Goal: Navigation & Orientation: Find specific page/section

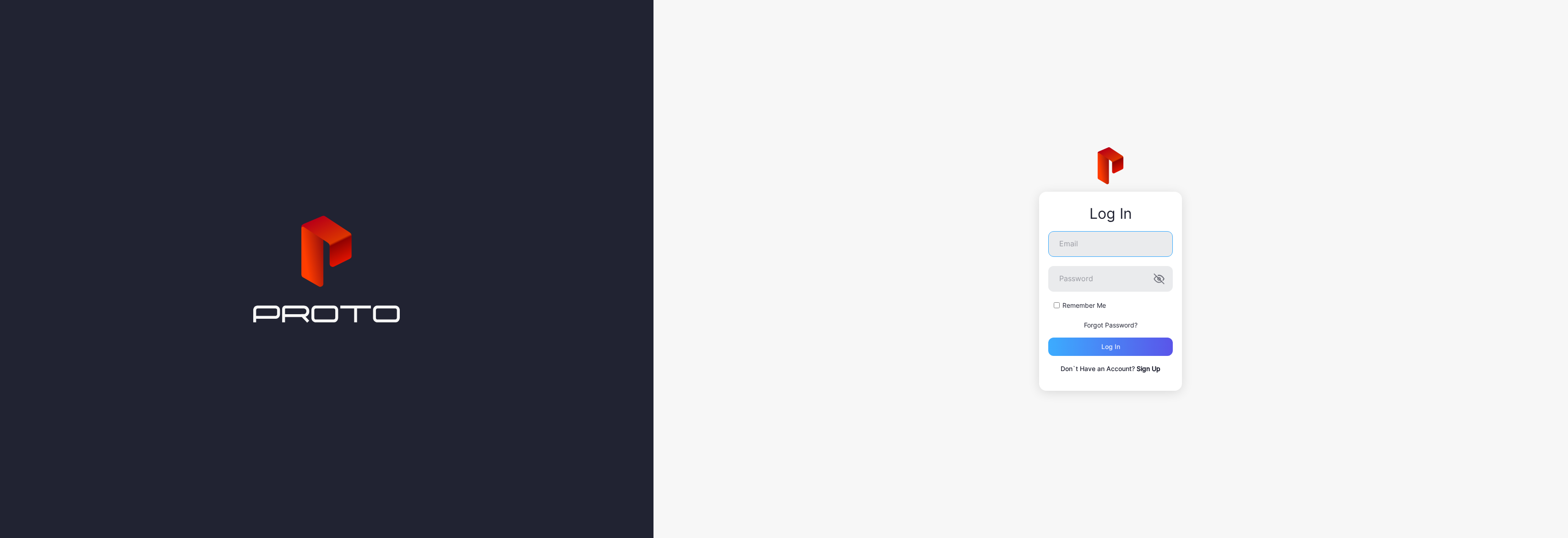
type input "**********"
click at [1123, 347] on div "Log in" at bounding box center [1110, 347] width 124 height 19
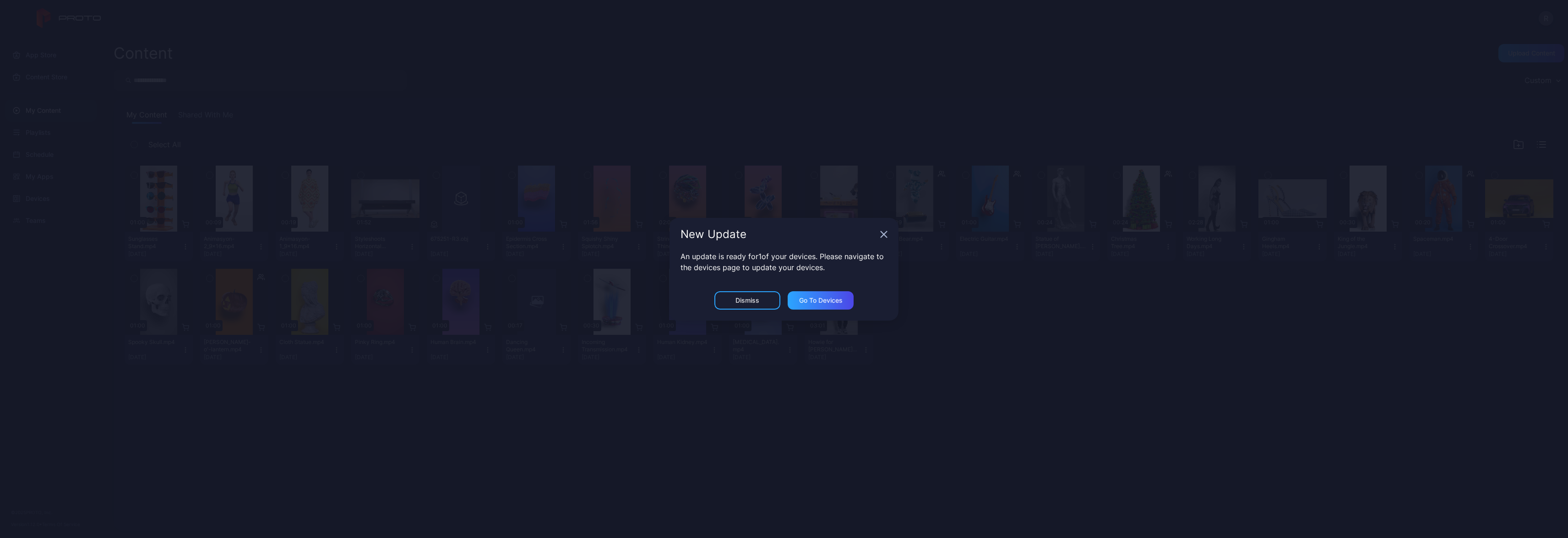
click at [754, 300] on div "Dismiss" at bounding box center [748, 300] width 24 height 7
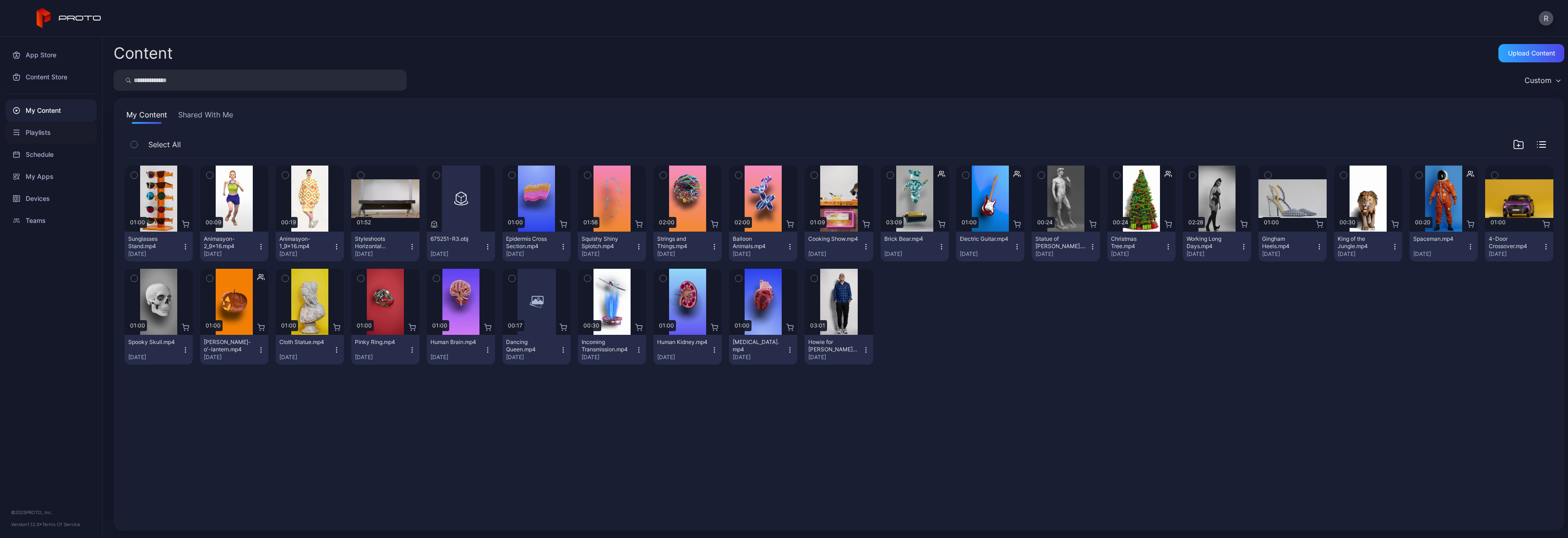
click at [33, 133] on div "Playlists" at bounding box center [51, 132] width 91 height 22
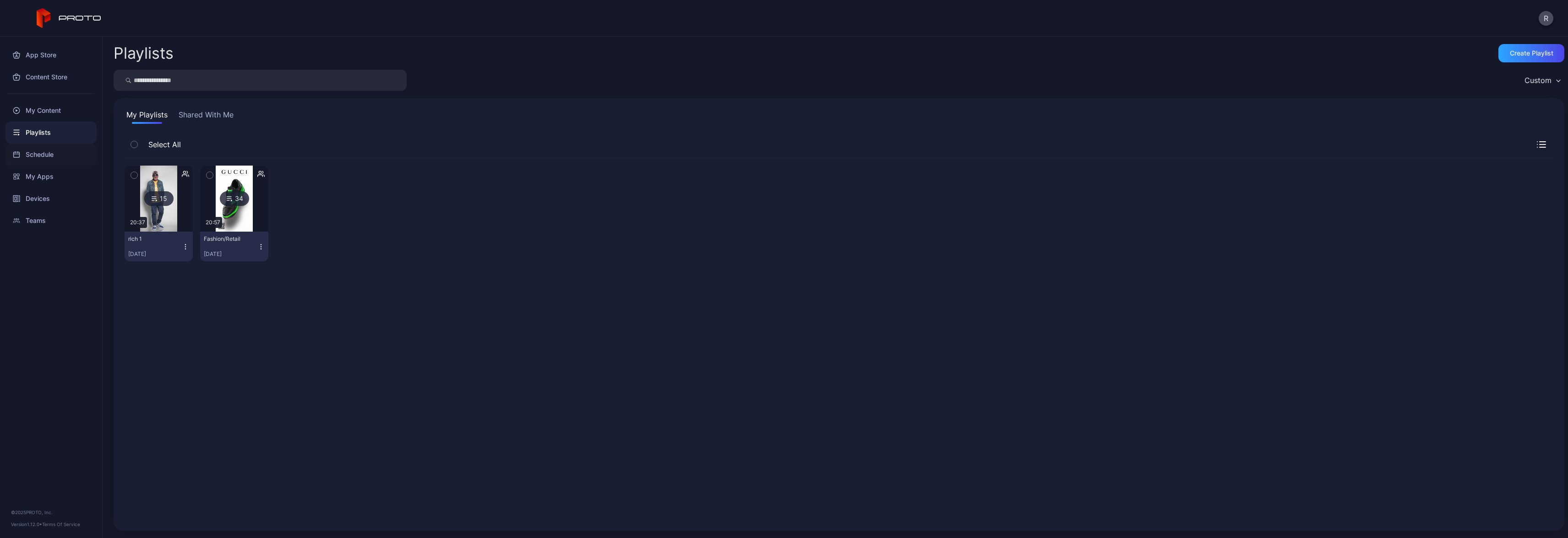
click at [43, 152] on div "Schedule" at bounding box center [51, 154] width 91 height 22
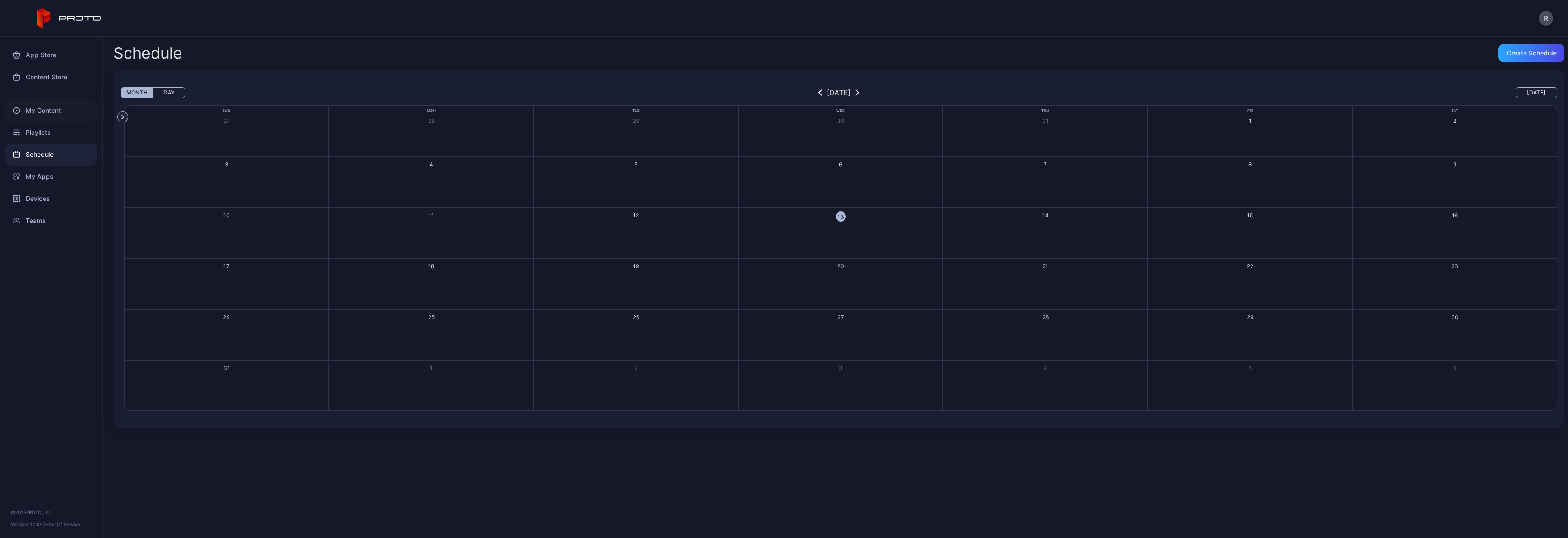
click at [53, 111] on div "My Content" at bounding box center [51, 110] width 91 height 22
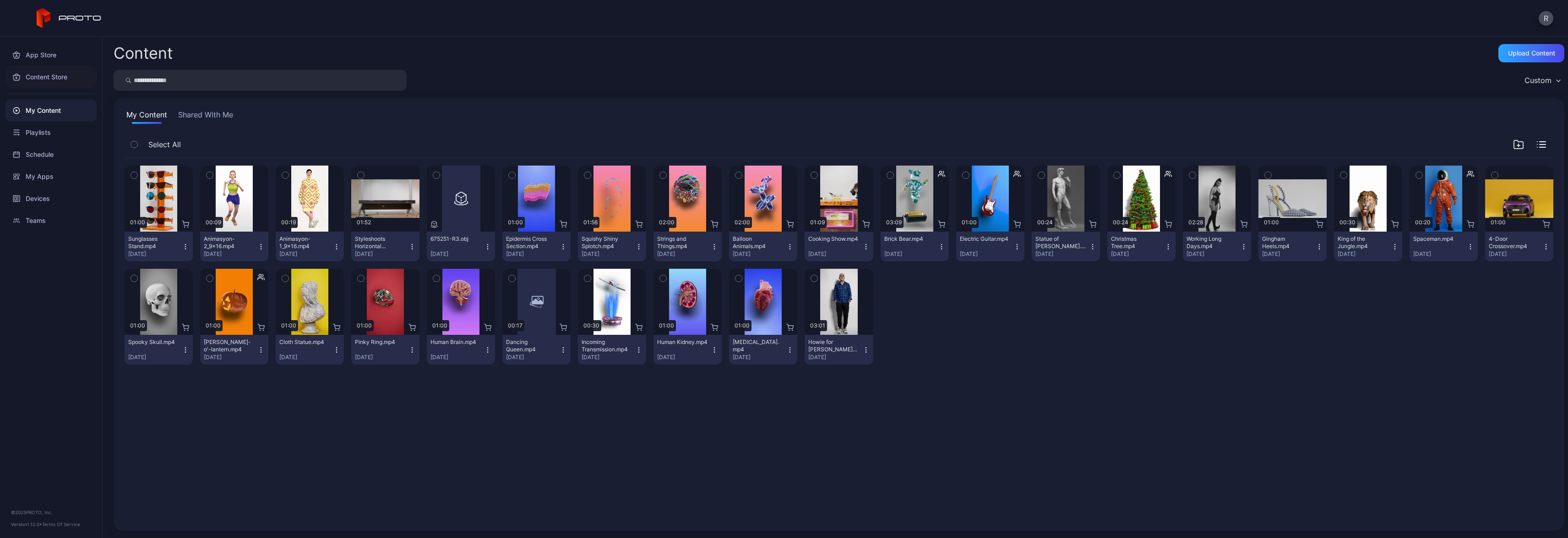
click at [53, 76] on div "Content Store" at bounding box center [51, 77] width 91 height 22
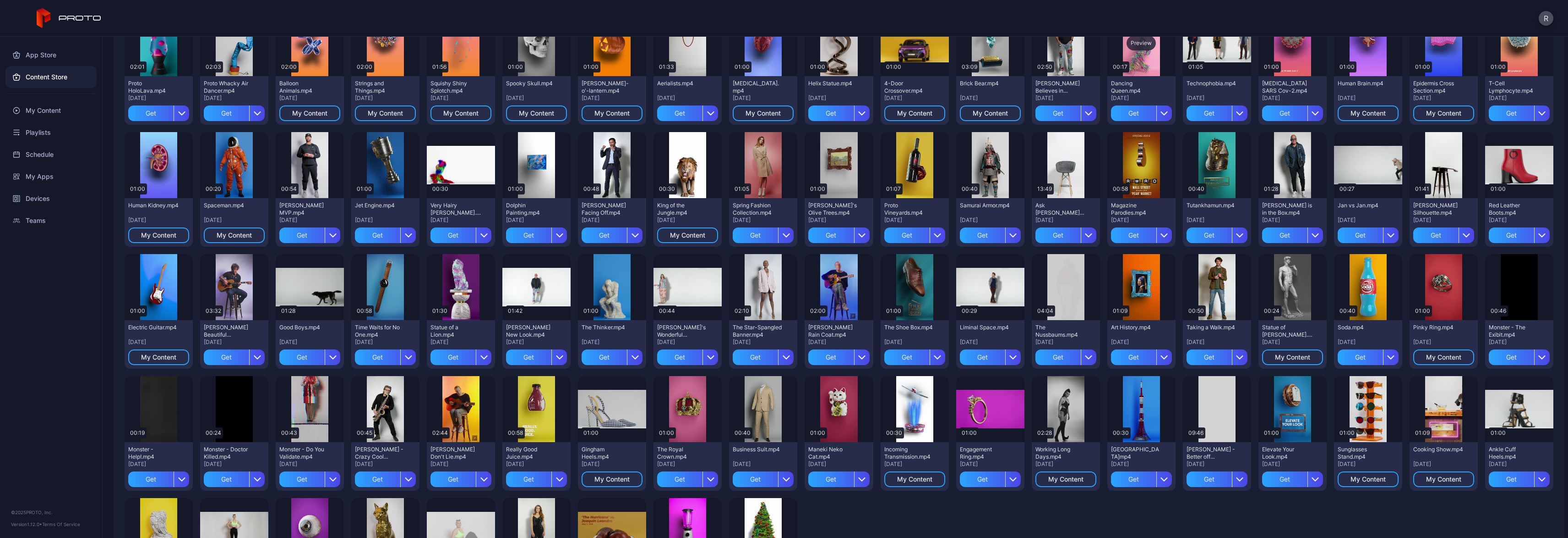
scroll to position [115, 0]
click at [458, 164] on div "Preview" at bounding box center [461, 164] width 29 height 15
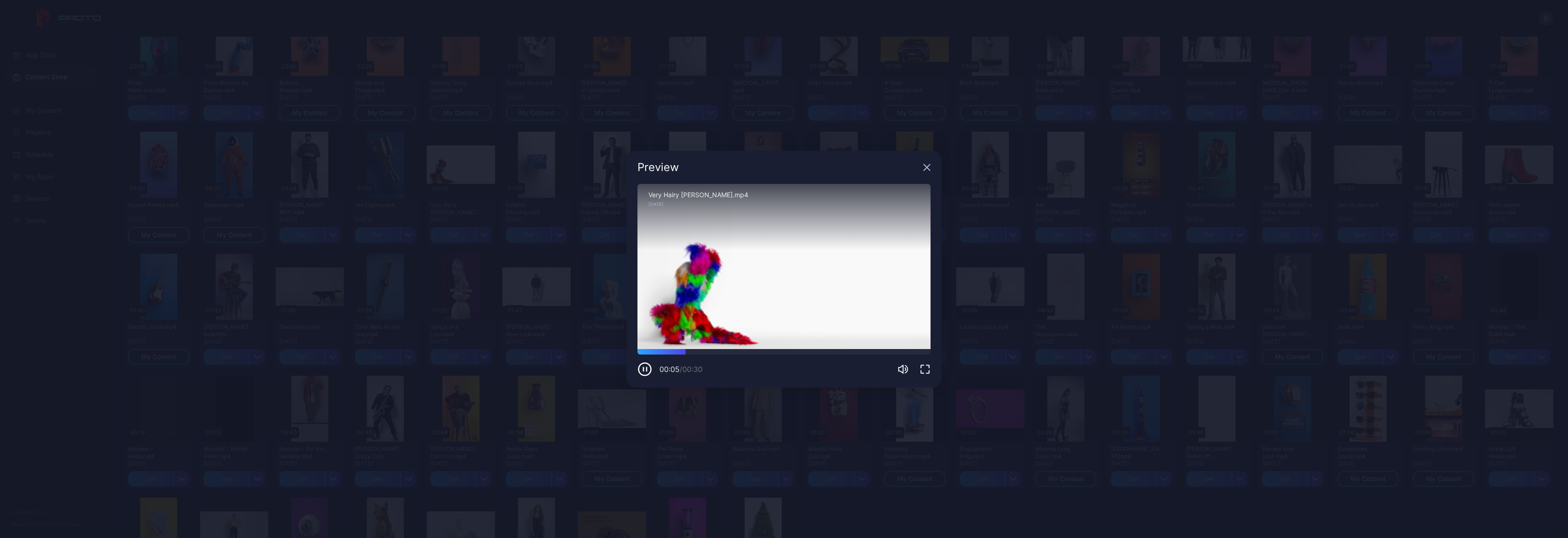
click at [925, 167] on icon "button" at bounding box center [927, 167] width 7 height 7
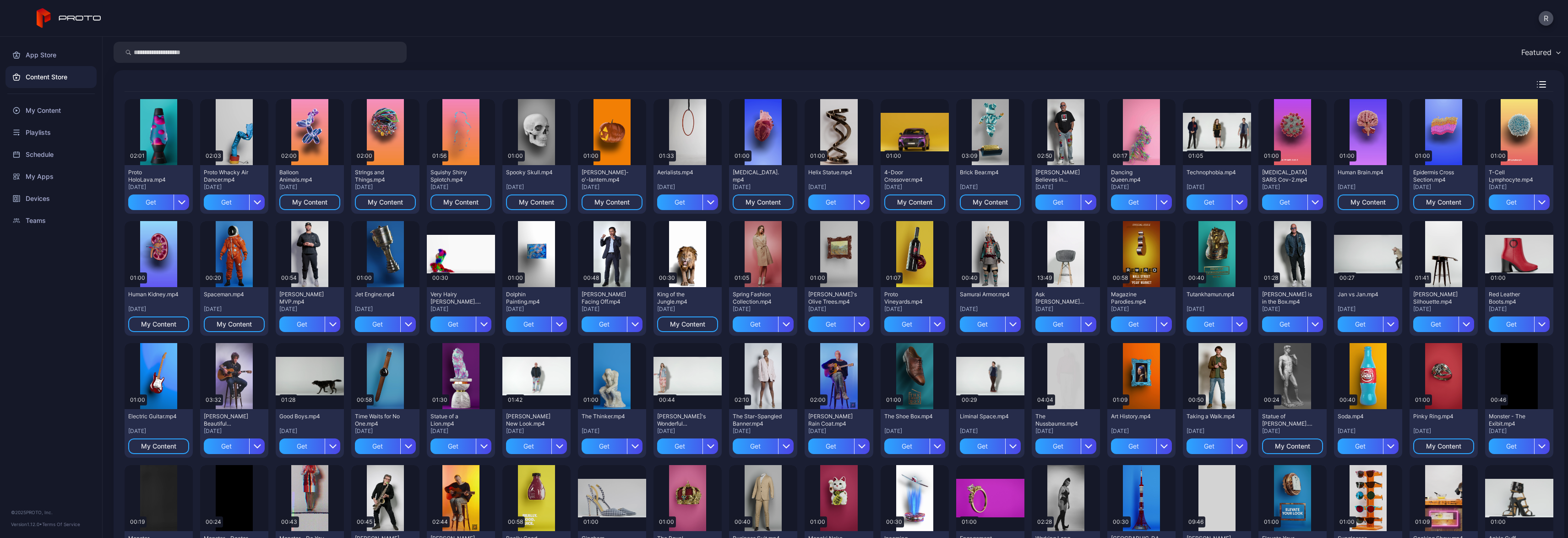
scroll to position [0, 0]
